Goal: Use online tool/utility: Utilize a website feature to perform a specific function

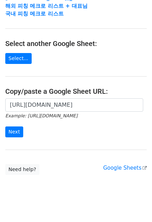
scroll to position [0, 171]
type input "[URL][DOMAIN_NAME]"
click at [10, 128] on input "Next" at bounding box center [14, 132] width 18 height 11
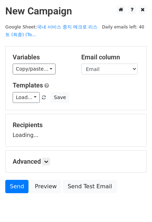
click at [26, 103] on div "Variables Copy/paste... {{Name}} {{Email}} {{Company}} {{프로필 링크}} {{앨범 링크}} {{배…" at bounding box center [76, 78] width 141 height 64
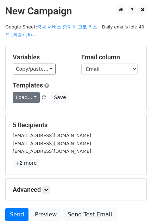
click at [26, 100] on link "Load..." at bounding box center [26, 97] width 27 height 11
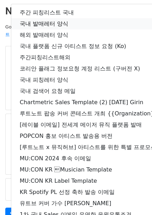
click at [49, 21] on link "국내 발매레터 양식" at bounding box center [124, 23] width 226 height 11
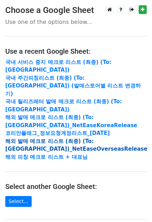
scroll to position [132, 0]
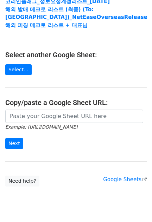
click at [41, 124] on small "Example: [URL][DOMAIN_NAME]" at bounding box center [41, 126] width 72 height 5
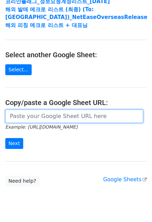
click at [24, 110] on input "url" at bounding box center [74, 116] width 138 height 13
paste input "https://docs.google.com/spreadsheets/d/1KHcYv3-vWRWtZN51Yi1JdLg8VtCH7JkDX6q9Zm9…"
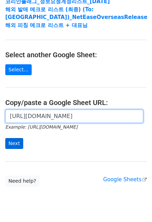
type input "https://docs.google.com/spreadsheets/d/1KHcYv3-vWRWtZN51Yi1JdLg8VtCH7JkDX6q9Zm9…"
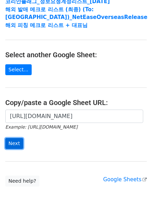
click at [16, 138] on input "Next" at bounding box center [14, 143] width 18 height 11
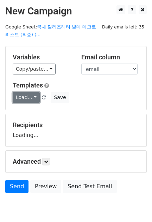
click at [28, 99] on link "Load..." at bounding box center [26, 97] width 27 height 11
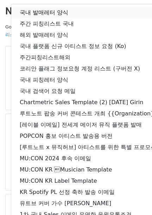
click at [51, 10] on link "국내 발매레터 양식" at bounding box center [124, 12] width 226 height 11
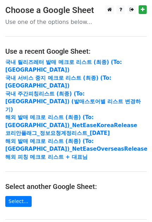
scroll to position [132, 0]
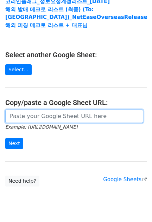
click at [39, 110] on input "url" at bounding box center [74, 116] width 138 height 13
paste input "[URL][DOMAIN_NAME]"
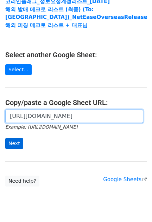
scroll to position [0, 167]
type input "[URL][DOMAIN_NAME]"
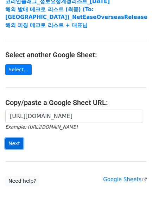
click at [14, 138] on input "Next" at bounding box center [14, 143] width 18 height 11
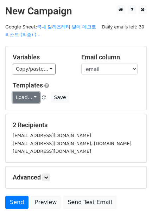
click at [25, 99] on link "Load..." at bounding box center [26, 97] width 27 height 11
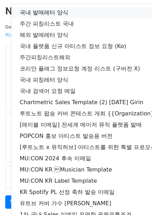
click at [45, 14] on link "국내 발매레터 양식" at bounding box center [124, 12] width 226 height 11
